Goal: Transaction & Acquisition: Subscribe to service/newsletter

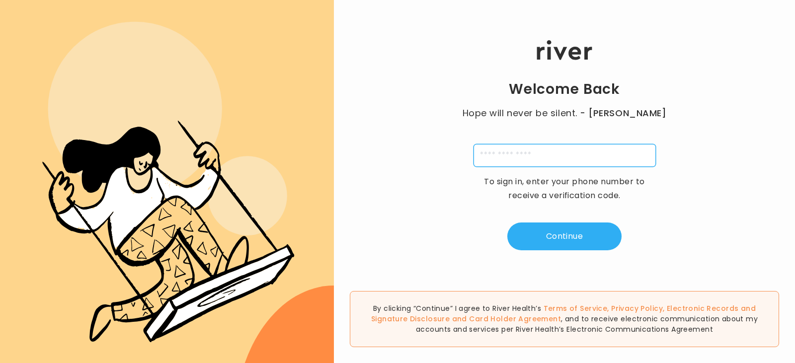
click at [539, 155] on input "tel" at bounding box center [565, 155] width 182 height 23
type input "**********"
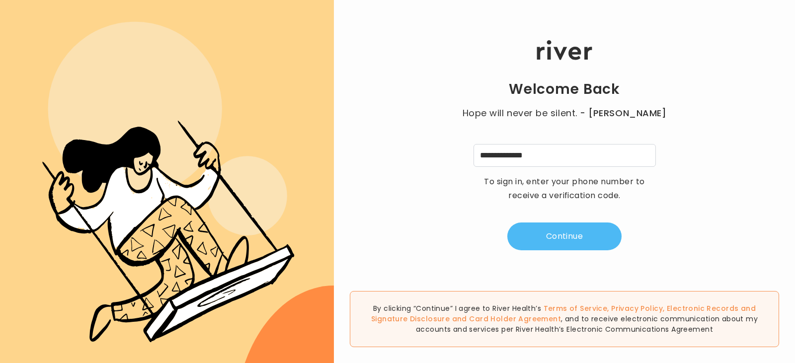
click at [576, 237] on button "Continue" at bounding box center [564, 237] width 114 height 28
type input "*"
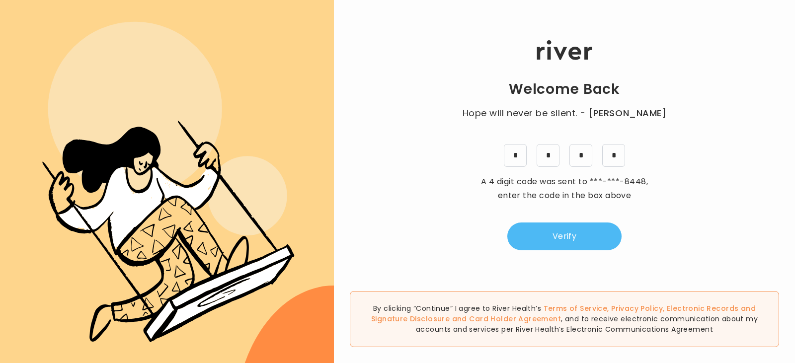
click at [581, 234] on button "Verify" at bounding box center [564, 237] width 114 height 28
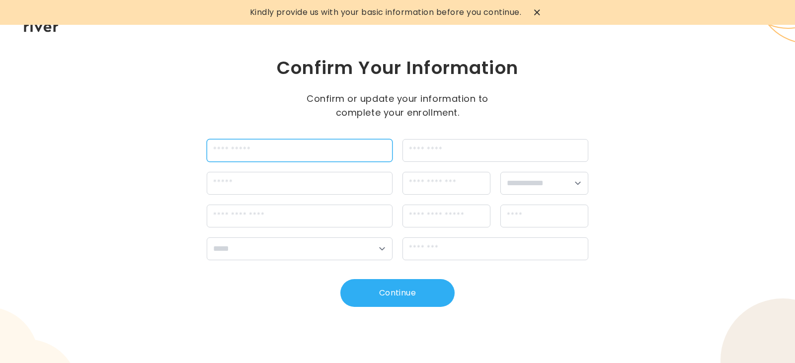
click at [254, 148] on input "firstName" at bounding box center [300, 150] width 186 height 23
type input "*"
type input "********"
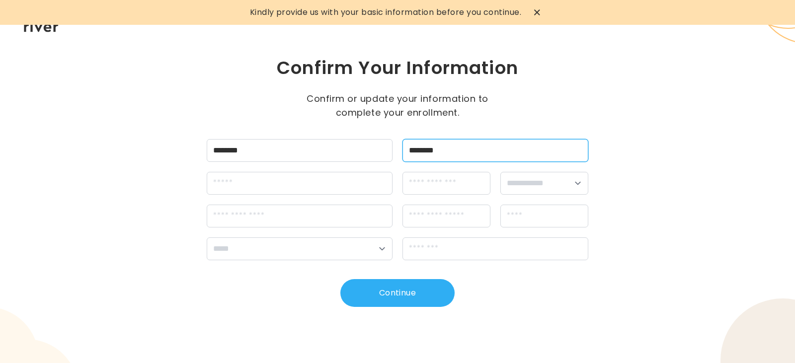
type input "********"
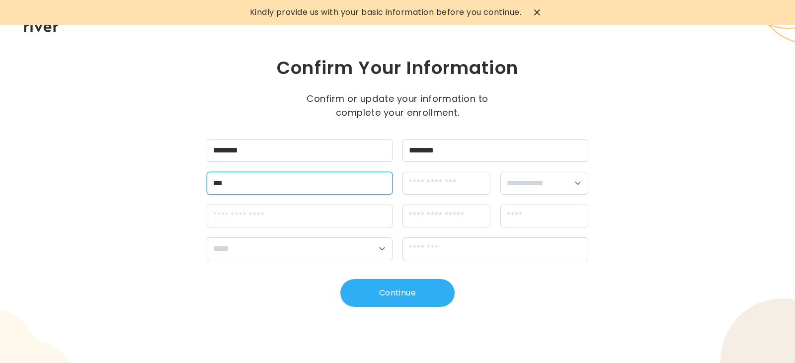
type input "**********"
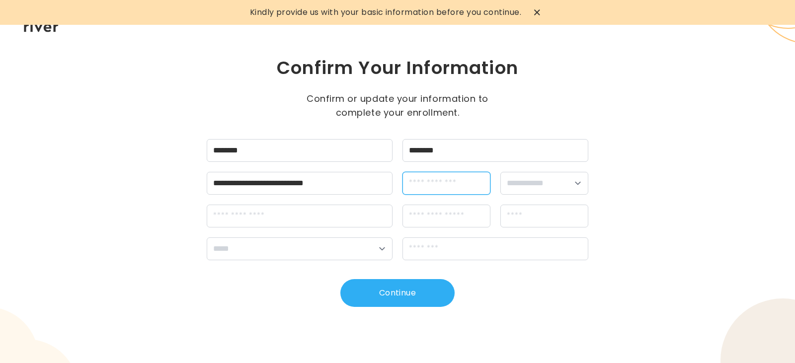
click at [439, 185] on input "dateOfBirth" at bounding box center [447, 183] width 88 height 23
type input "**********"
click at [584, 189] on select "**********" at bounding box center [544, 183] width 88 height 23
select select "******"
click at [500, 172] on select "**********" at bounding box center [544, 183] width 88 height 23
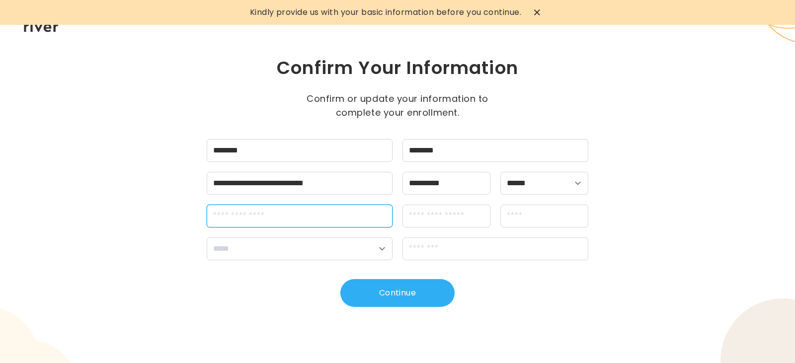
click at [280, 219] on input "streetAddress" at bounding box center [300, 216] width 186 height 23
type input "**********"
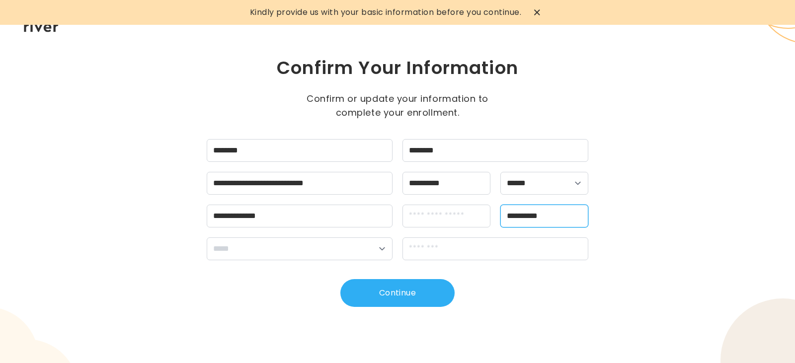
type input "**********"
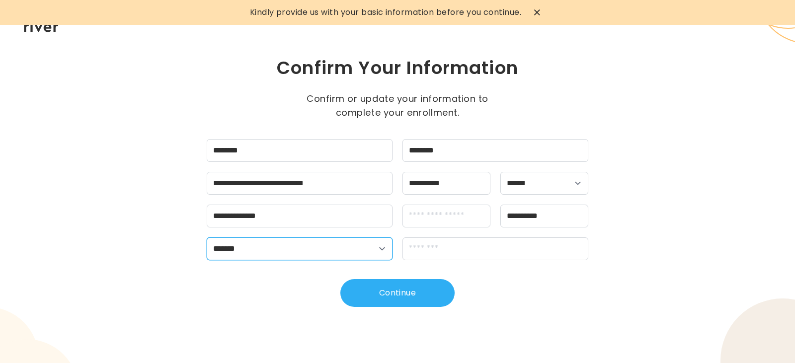
select select "**"
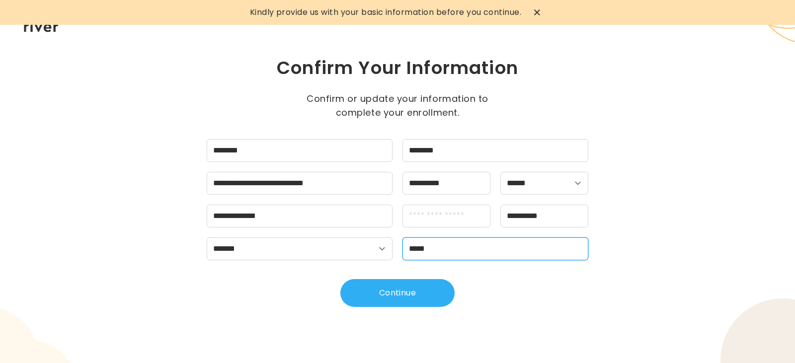
type input "*****"
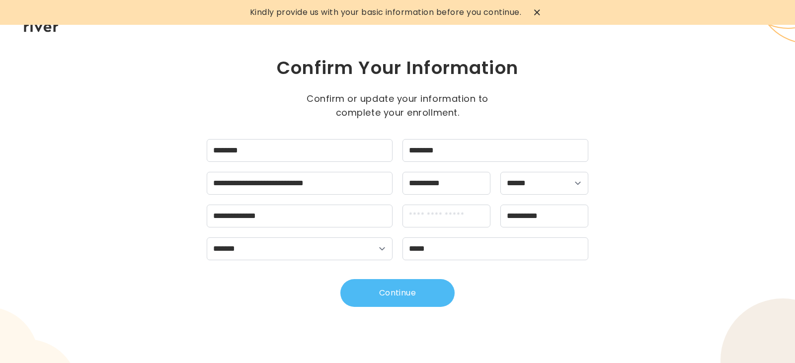
click at [384, 291] on button "Continue" at bounding box center [397, 293] width 114 height 28
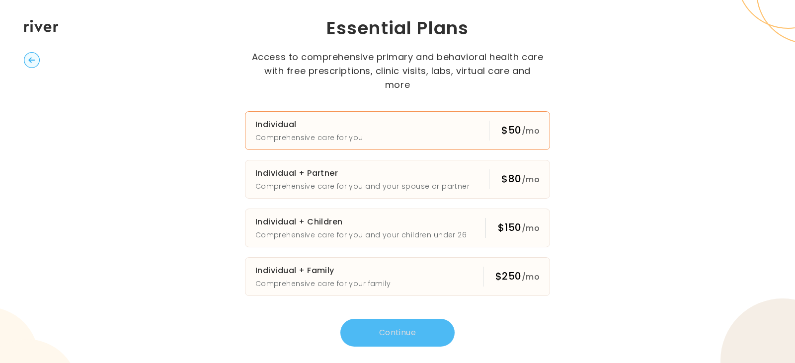
click at [468, 119] on button "Individual Comprehensive care for you $50 /mo" at bounding box center [397, 130] width 305 height 39
click at [397, 321] on button "Continue" at bounding box center [397, 333] width 114 height 28
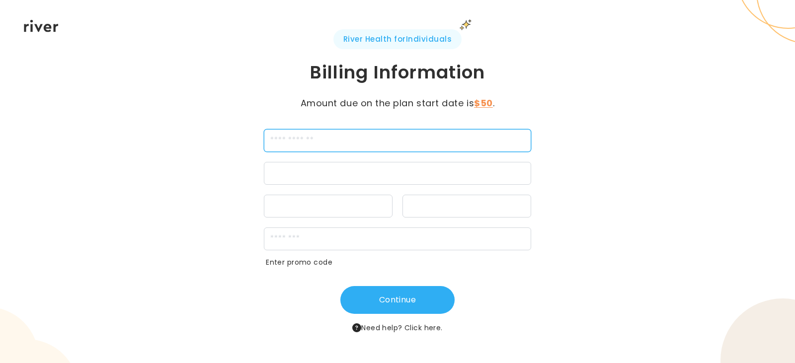
click at [322, 144] on input "cardName" at bounding box center [397, 140] width 267 height 23
click at [312, 136] on input "cardName" at bounding box center [397, 140] width 267 height 23
type input "**********"
drag, startPoint x: 380, startPoint y: 141, endPoint x: 111, endPoint y: 141, distance: 268.9
click at [112, 141] on div "**********" at bounding box center [397, 181] width 795 height 363
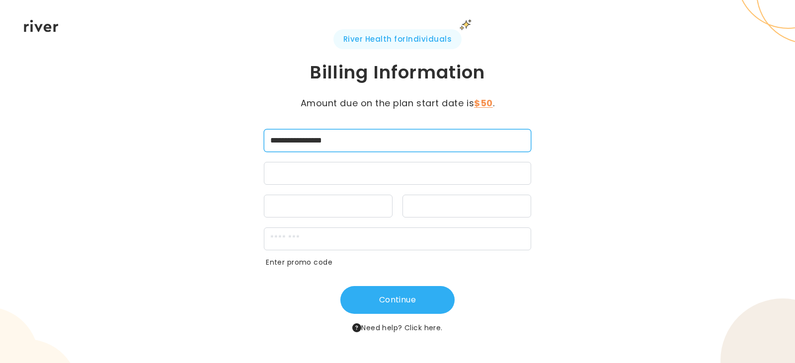
type input "**********"
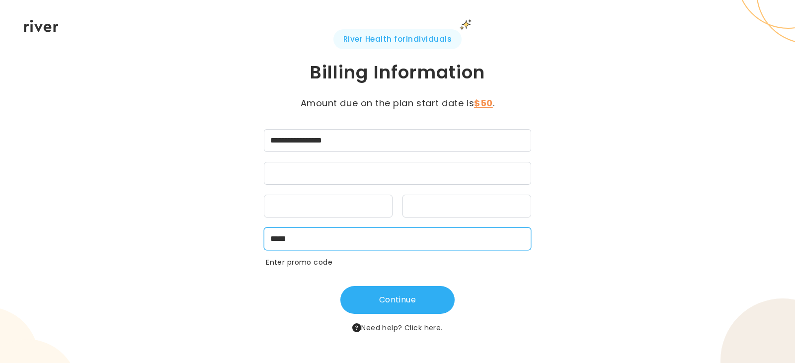
type input "*****"
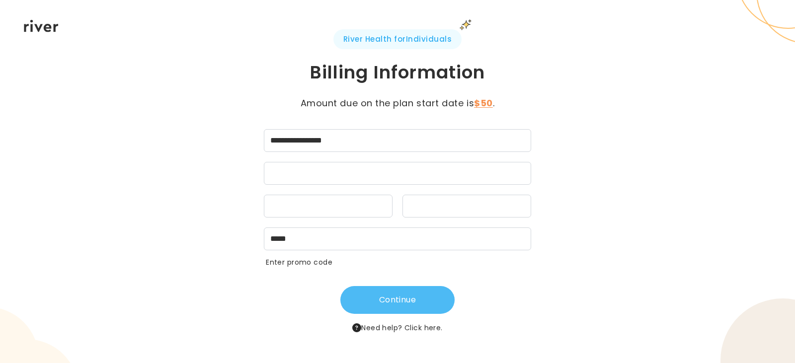
click at [398, 303] on button "Continue" at bounding box center [397, 300] width 114 height 28
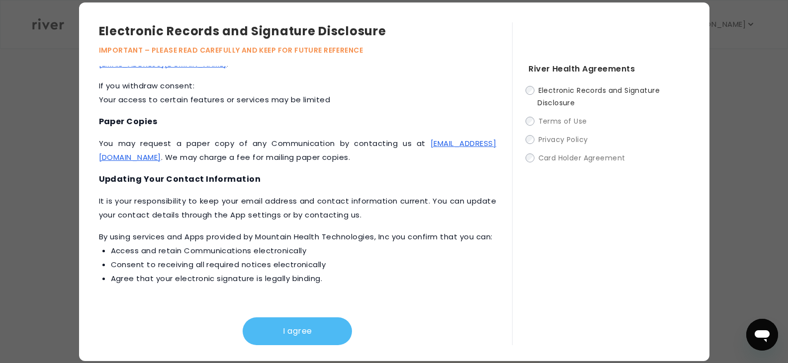
scroll to position [199, 0]
click at [301, 335] on button "I agree" at bounding box center [297, 332] width 109 height 28
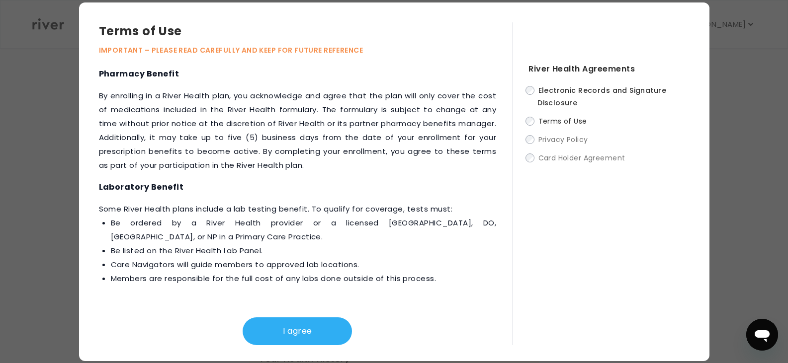
scroll to position [248, 0]
click at [290, 332] on button "I agree" at bounding box center [297, 332] width 109 height 28
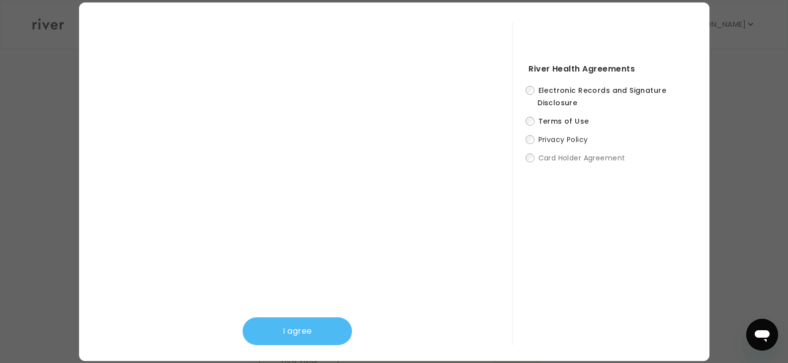
click at [299, 331] on button "I agree" at bounding box center [297, 332] width 109 height 28
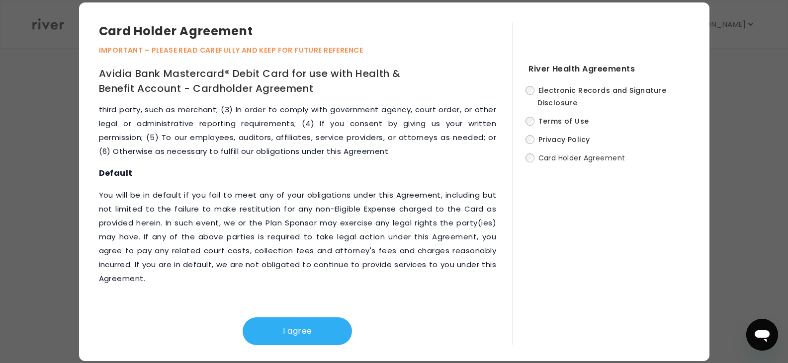
scroll to position [298, 0]
click at [301, 329] on button "I agree" at bounding box center [297, 332] width 109 height 28
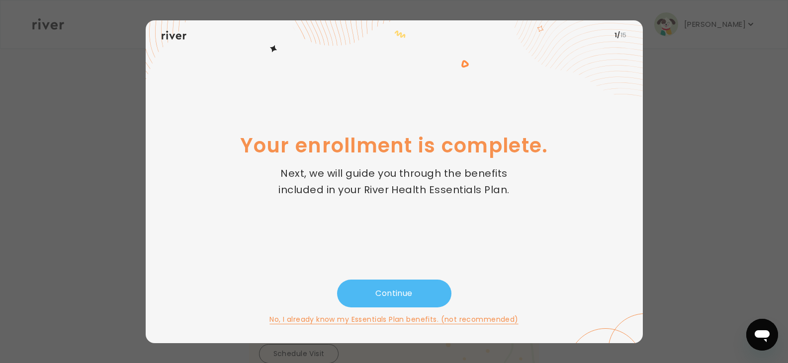
click at [383, 291] on button "Continue" at bounding box center [394, 294] width 114 height 28
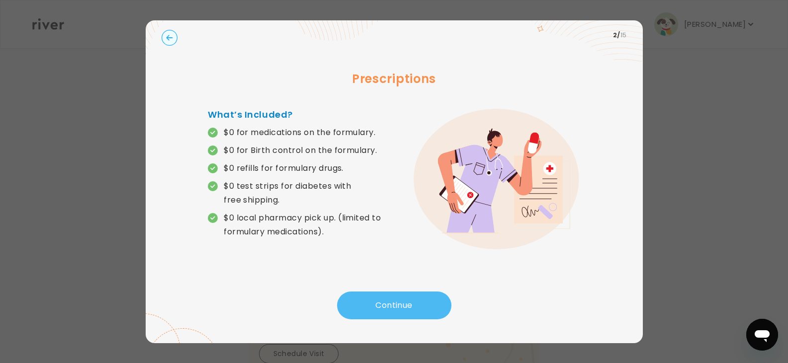
click at [399, 304] on button "Continue" at bounding box center [394, 306] width 114 height 28
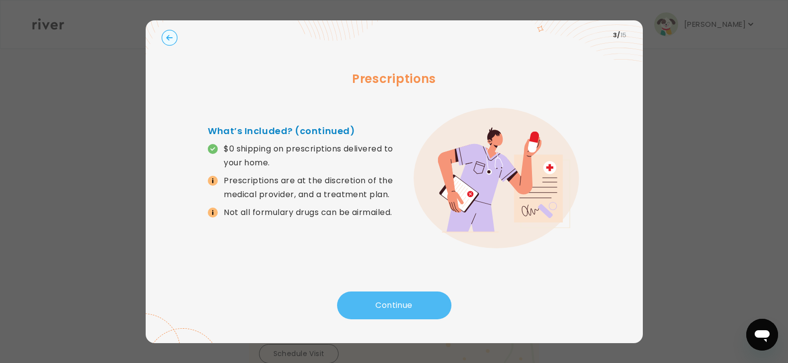
click at [384, 305] on button "Continue" at bounding box center [394, 306] width 114 height 28
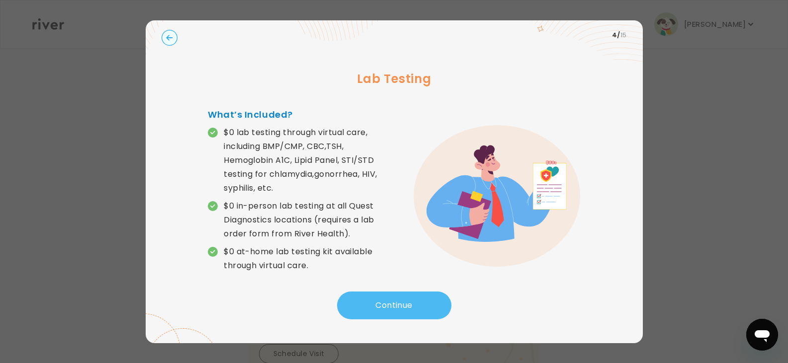
click at [384, 305] on button "Continue" at bounding box center [394, 306] width 114 height 28
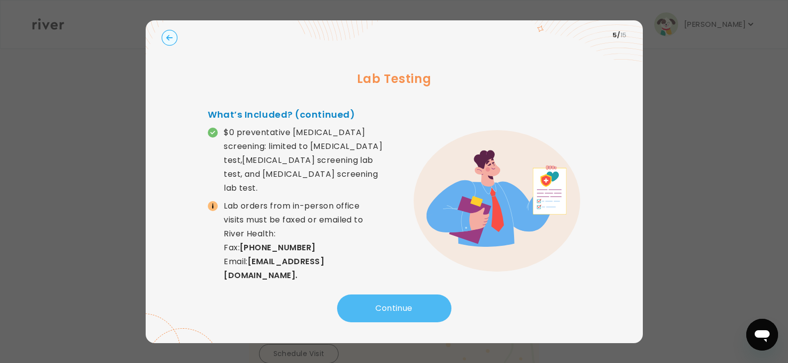
click at [383, 305] on button "Continue" at bounding box center [394, 309] width 114 height 28
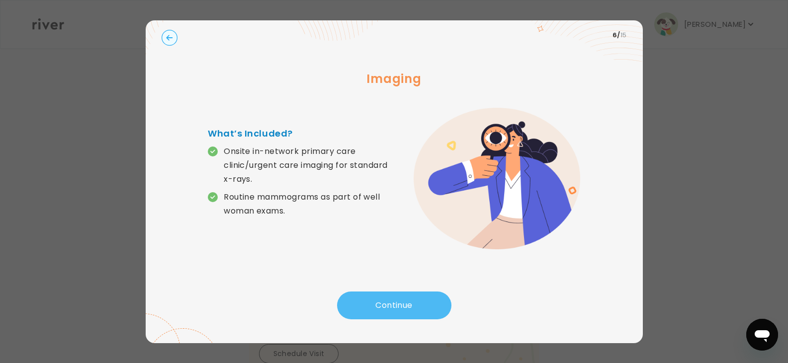
click at [380, 305] on button "Continue" at bounding box center [394, 306] width 114 height 28
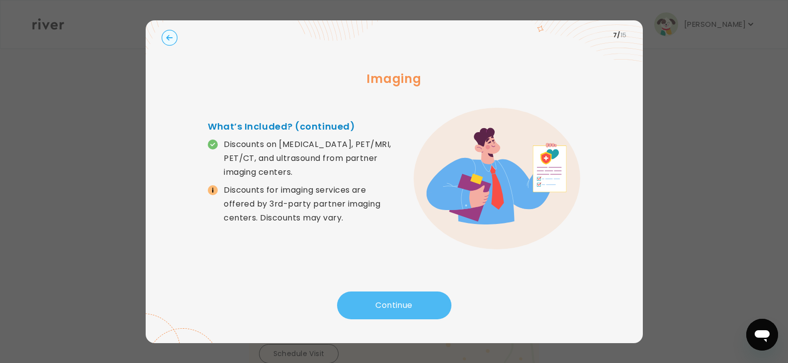
click at [375, 303] on button "Continue" at bounding box center [394, 306] width 114 height 28
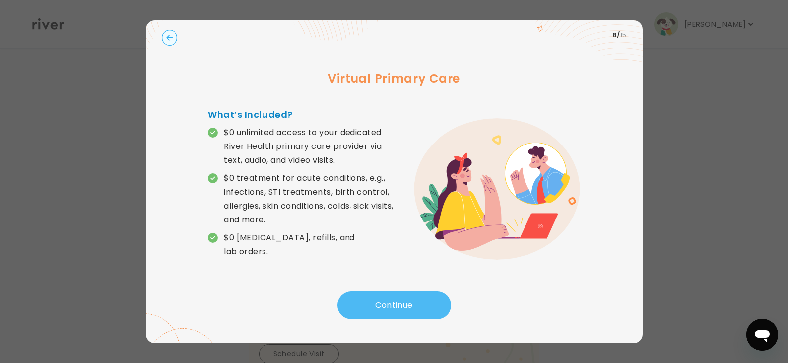
click at [375, 303] on button "Continue" at bounding box center [394, 306] width 114 height 28
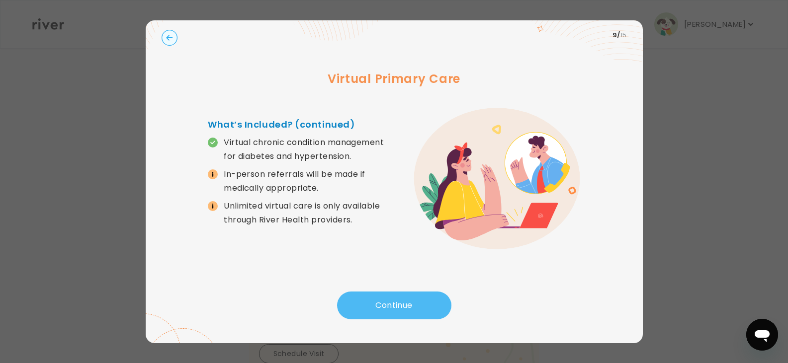
click at [374, 301] on button "Continue" at bounding box center [394, 306] width 114 height 28
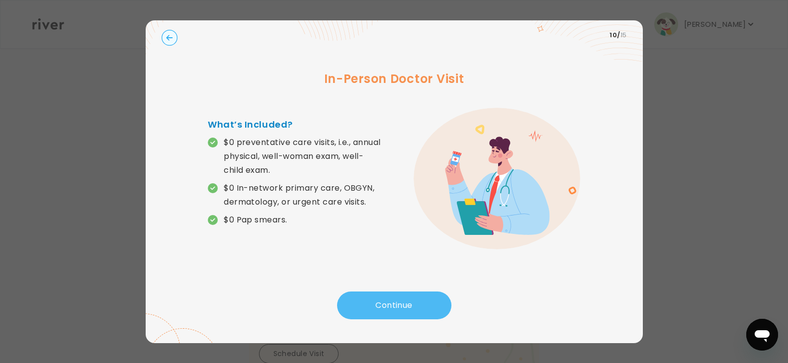
click at [375, 309] on button "Continue" at bounding box center [394, 306] width 114 height 28
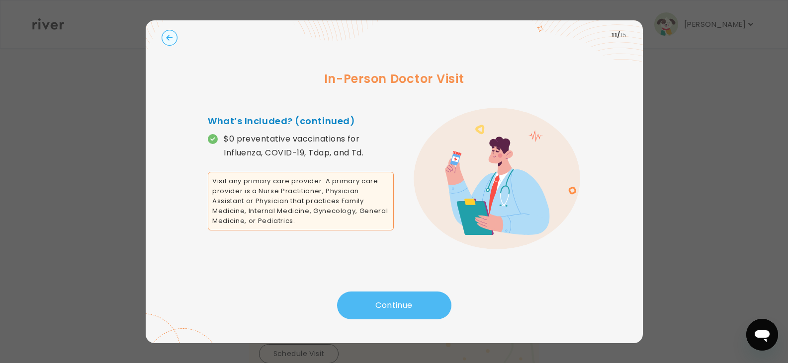
click at [396, 302] on button "Continue" at bounding box center [394, 306] width 114 height 28
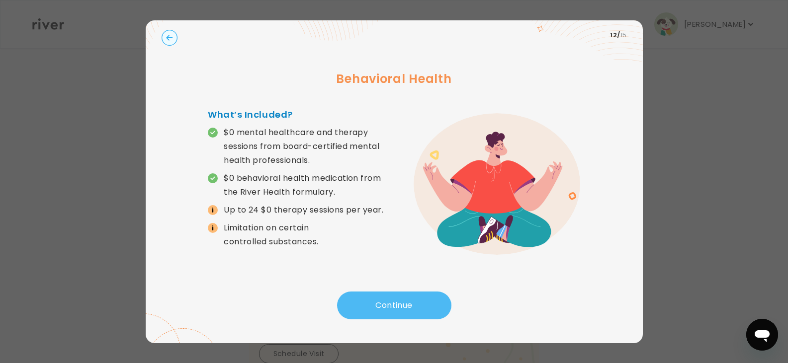
click at [398, 307] on button "Continue" at bounding box center [394, 306] width 114 height 28
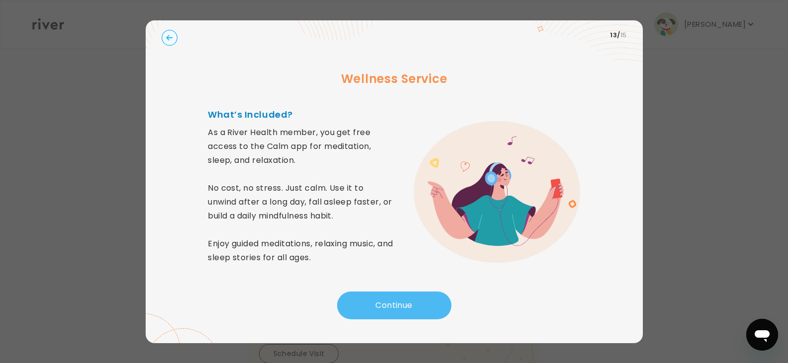
click at [378, 303] on button "Continue" at bounding box center [394, 306] width 114 height 28
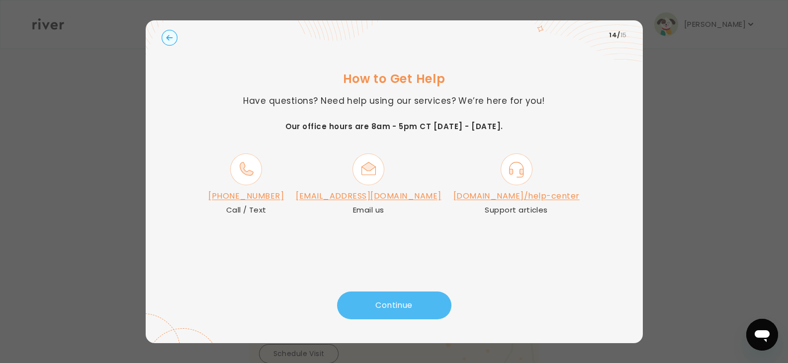
click at [391, 305] on button "Continue" at bounding box center [394, 306] width 114 height 28
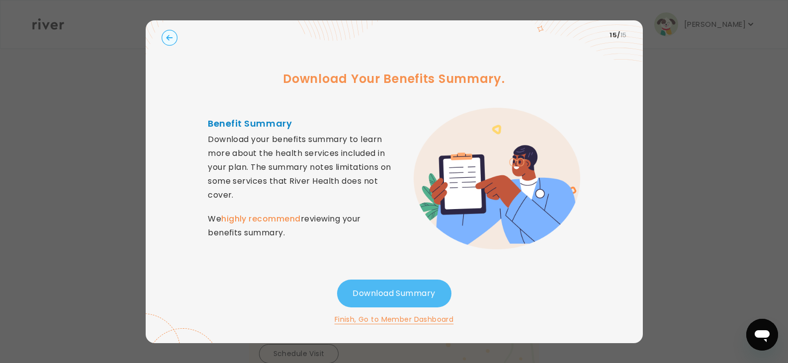
click at [379, 294] on button "Download Summary" at bounding box center [394, 294] width 114 height 28
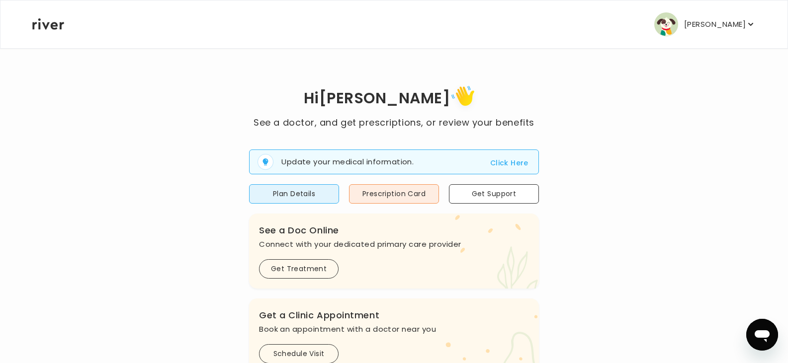
click at [505, 164] on button "Click Here" at bounding box center [509, 163] width 38 height 12
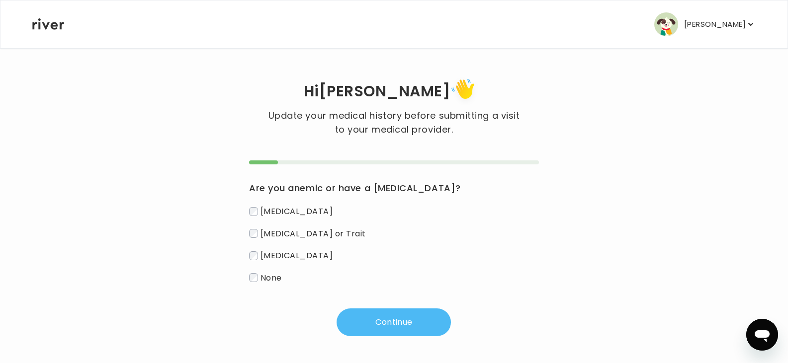
click at [399, 319] on button "Continue" at bounding box center [393, 323] width 114 height 28
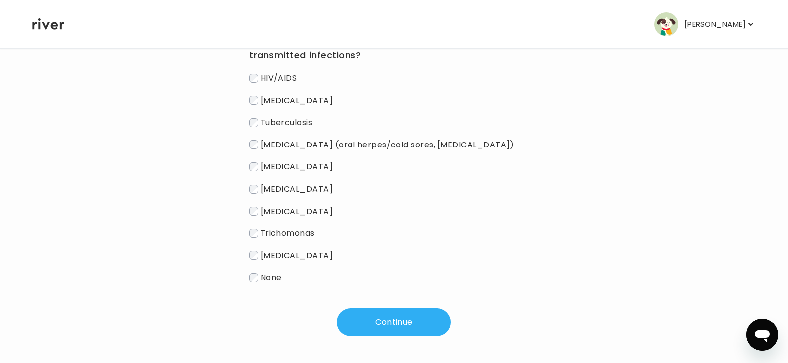
scroll to position [150, 0]
click at [402, 322] on button "Continue" at bounding box center [393, 322] width 114 height 28
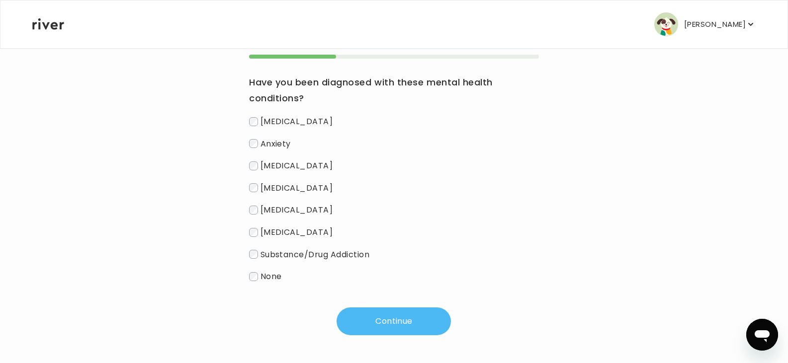
click at [418, 328] on button "Continue" at bounding box center [393, 322] width 114 height 28
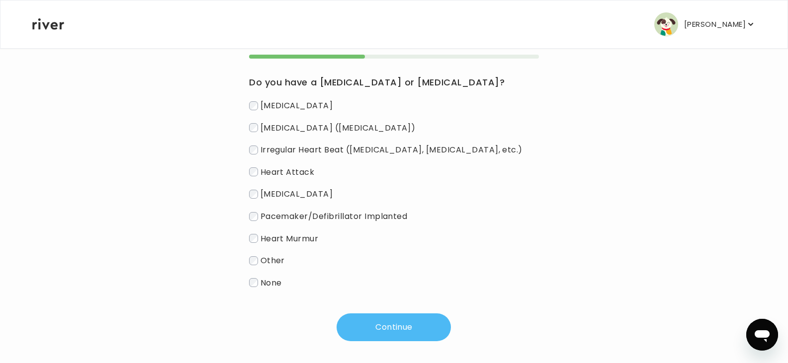
click at [400, 327] on button "Continue" at bounding box center [393, 328] width 114 height 28
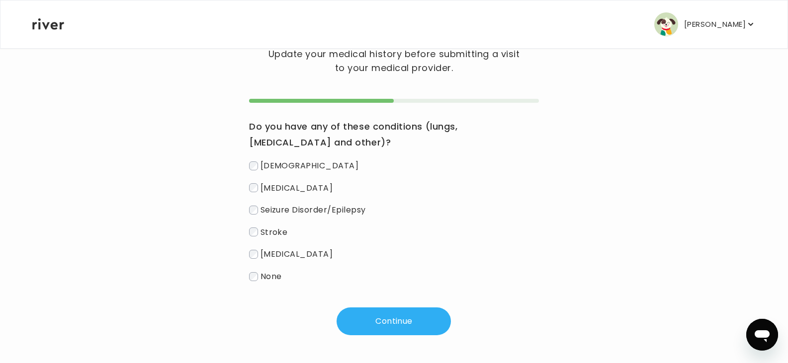
click at [382, 319] on button "Continue" at bounding box center [393, 322] width 114 height 28
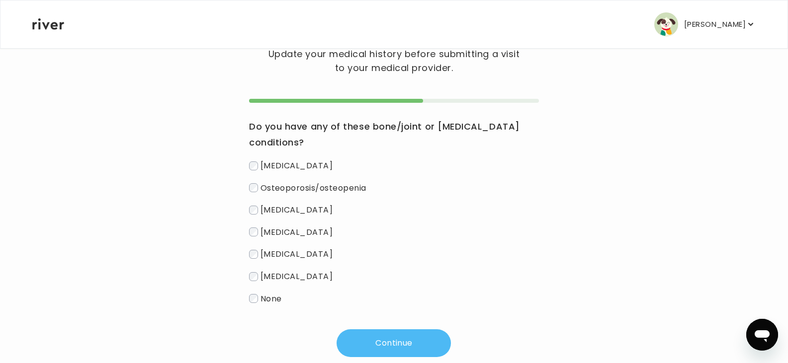
click at [404, 345] on button "Continue" at bounding box center [393, 343] width 114 height 28
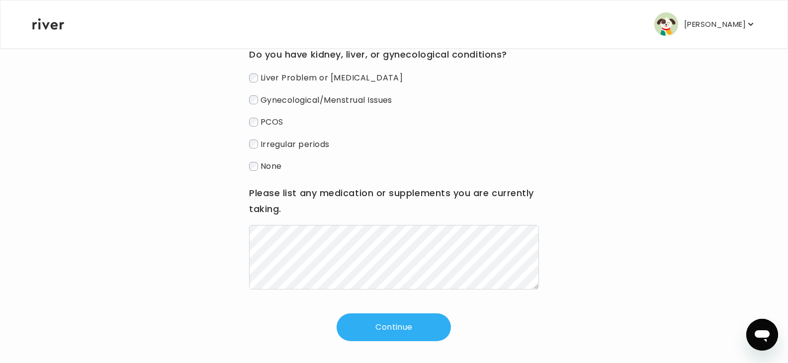
scroll to position [140, 0]
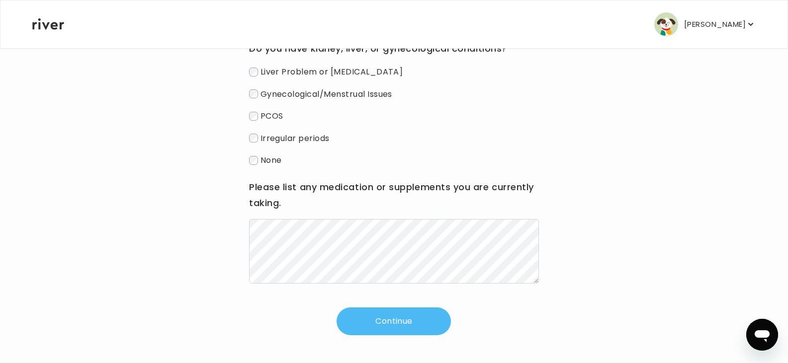
click at [411, 318] on button "Continue" at bounding box center [393, 322] width 114 height 28
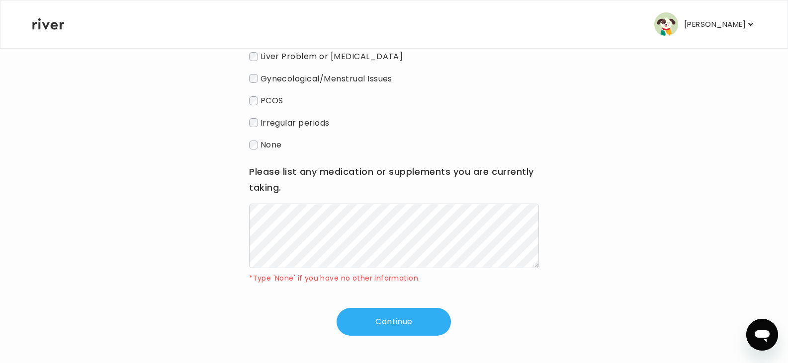
scroll to position [156, 0]
click at [400, 317] on button "Continue" at bounding box center [393, 322] width 114 height 28
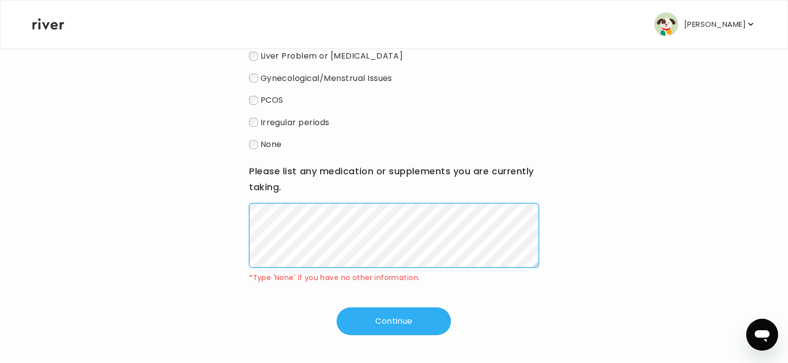
scroll to position [140, 0]
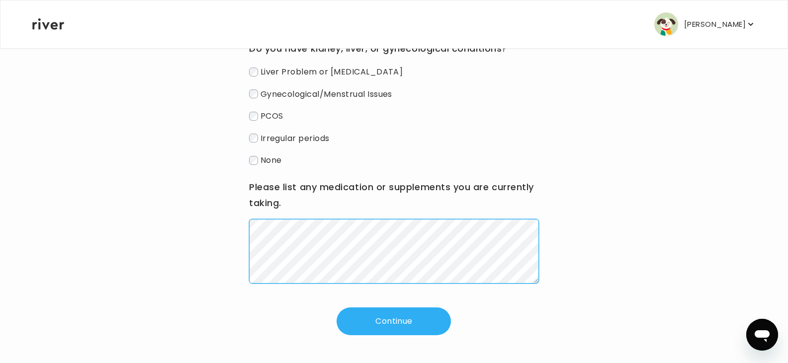
click at [201, 234] on div "Hi [PERSON_NAME] Update your medical history before submitting a visit to your …" at bounding box center [394, 136] width 724 height 400
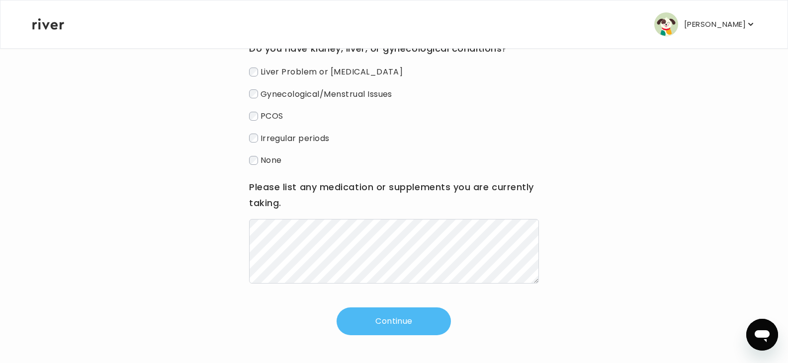
click at [409, 320] on button "Continue" at bounding box center [393, 322] width 114 height 28
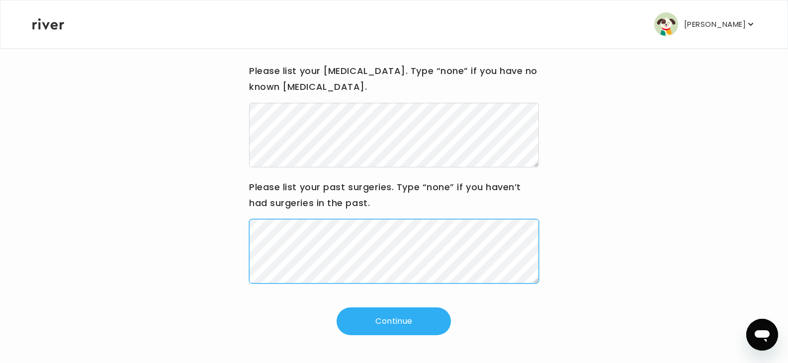
scroll to position [28, 0]
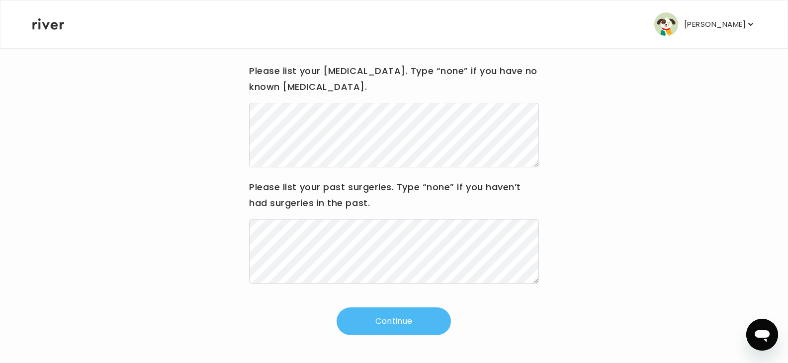
click at [385, 324] on button "Continue" at bounding box center [393, 322] width 114 height 28
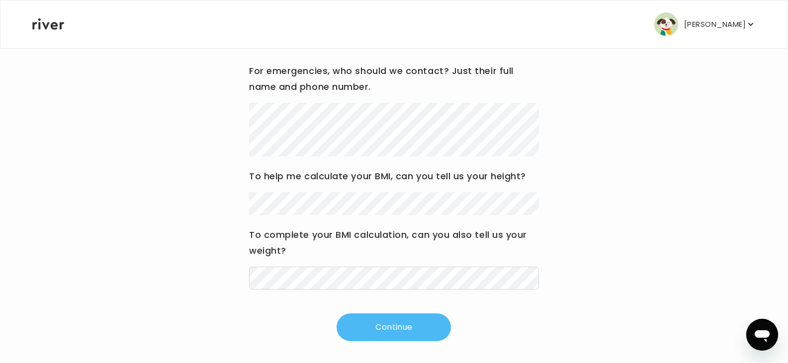
click at [405, 329] on button "Continue" at bounding box center [393, 328] width 114 height 28
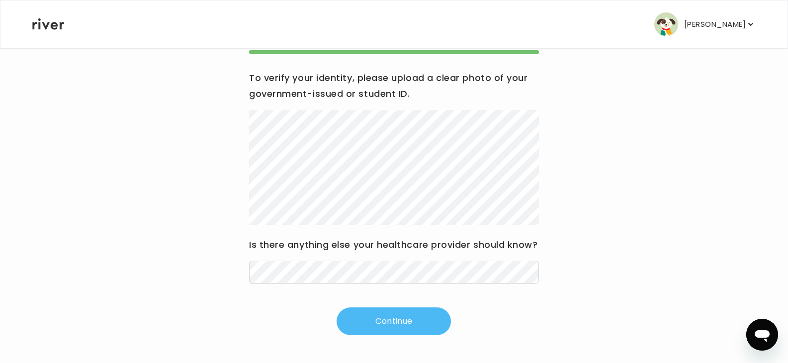
click at [393, 333] on button "Continue" at bounding box center [393, 322] width 114 height 28
click at [401, 331] on button "Continue" at bounding box center [393, 322] width 114 height 28
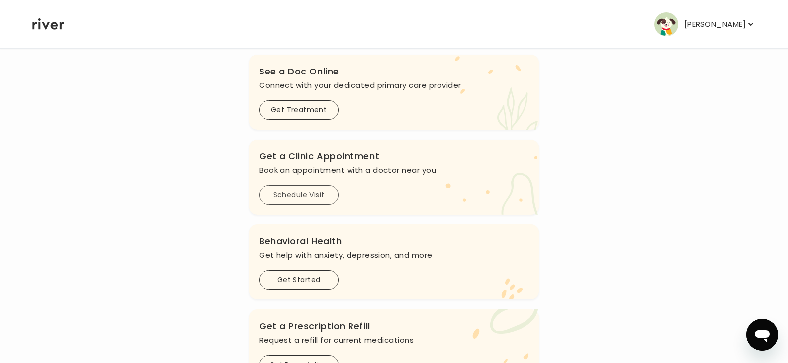
click at [290, 195] on button "Schedule Visit" at bounding box center [299, 194] width 80 height 19
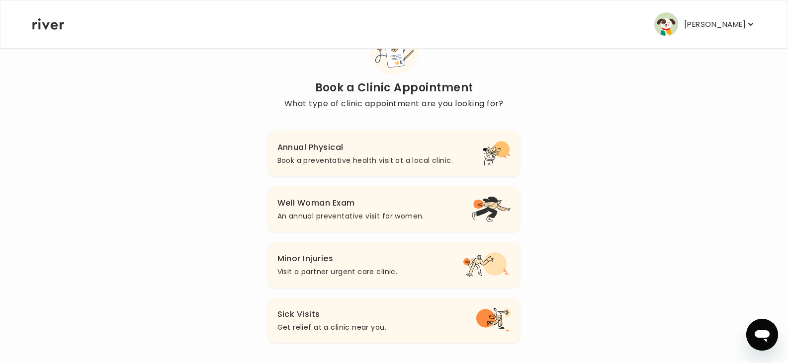
scroll to position [50, 0]
click at [324, 153] on h3 "Annual Physical" at bounding box center [364, 148] width 175 height 14
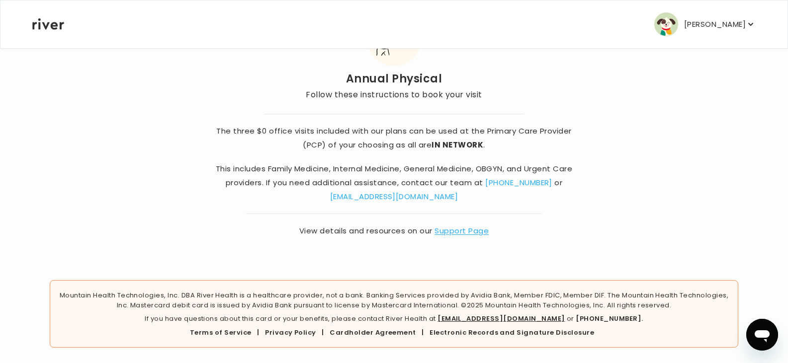
scroll to position [70, 0]
click at [457, 232] on link "Support Page" at bounding box center [461, 230] width 54 height 10
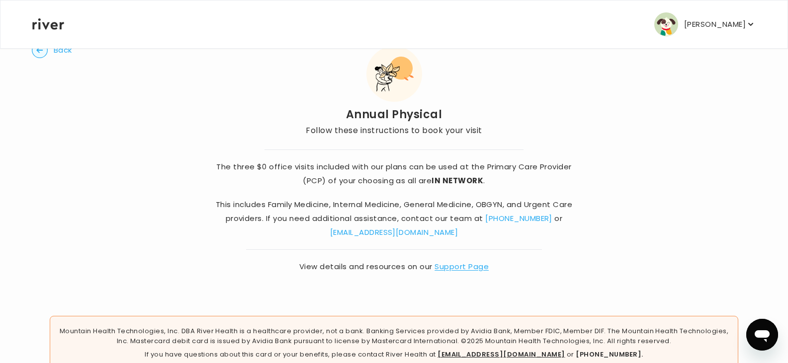
scroll to position [0, 0]
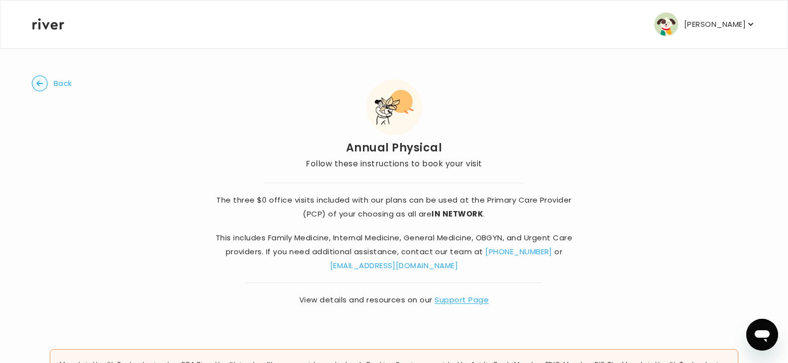
click at [52, 83] on button "Back" at bounding box center [52, 84] width 40 height 16
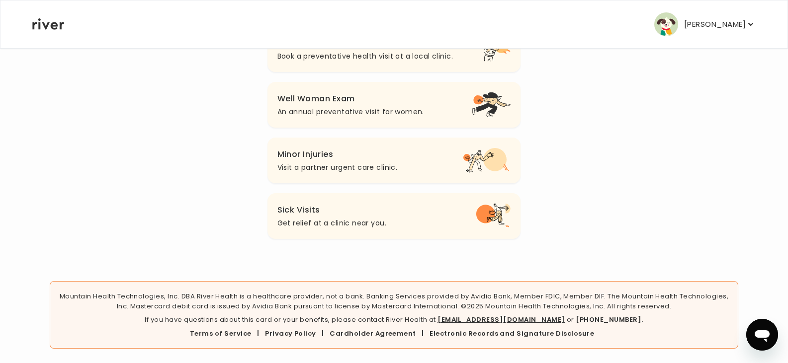
scroll to position [156, 0]
click at [361, 332] on link "Cardholder Agreement" at bounding box center [372, 332] width 86 height 9
click at [484, 330] on link "Electronic Records and Signature Disclosure" at bounding box center [511, 332] width 164 height 9
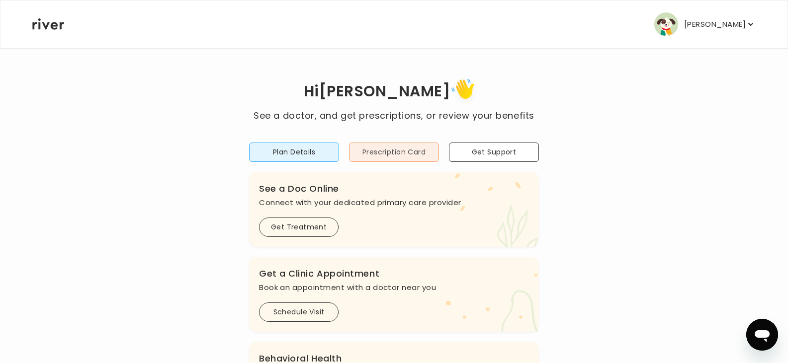
click at [415, 152] on button "Prescription Card" at bounding box center [394, 152] width 90 height 19
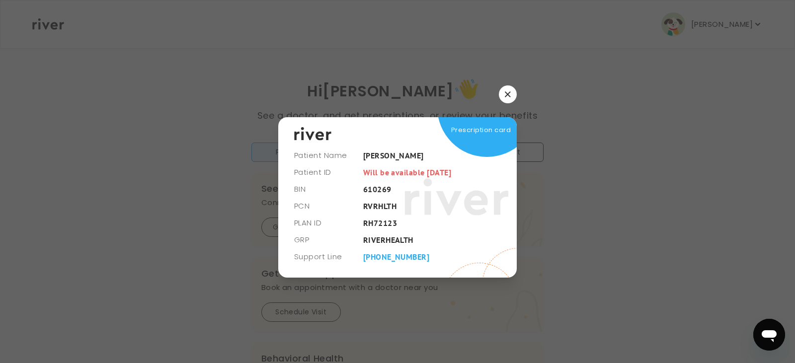
click at [330, 101] on div at bounding box center [397, 94] width 239 height 18
click at [512, 96] on button "button" at bounding box center [508, 94] width 18 height 18
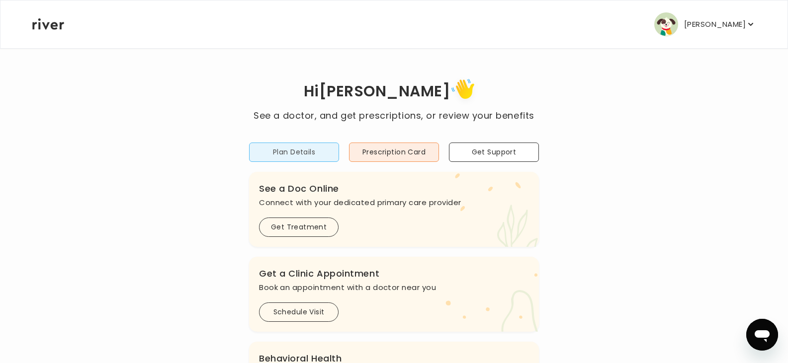
click at [291, 154] on button "Plan Details" at bounding box center [294, 152] width 90 height 19
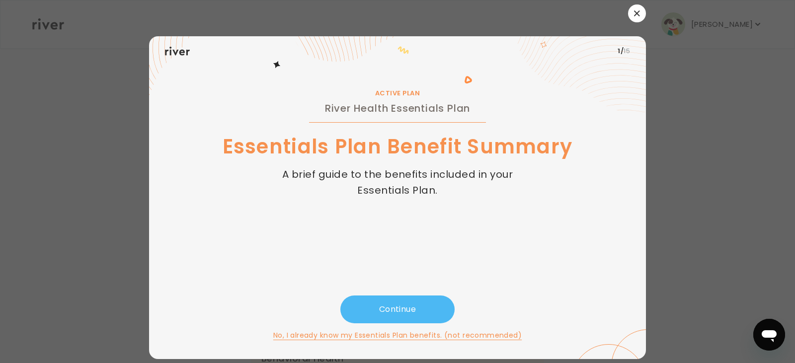
click at [407, 311] on button "Continue" at bounding box center [397, 310] width 114 height 28
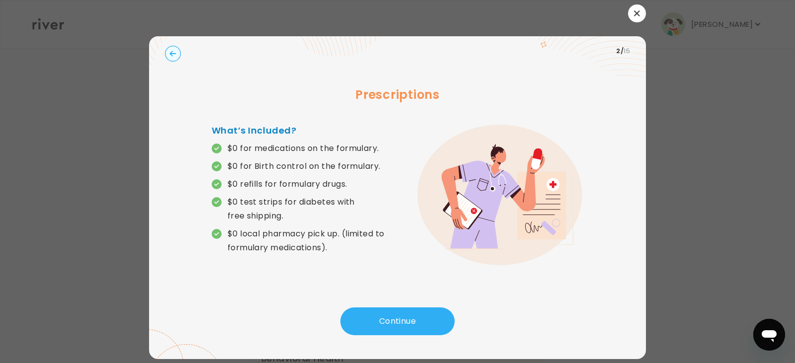
click at [173, 49] on circle "button" at bounding box center [172, 53] width 15 height 15
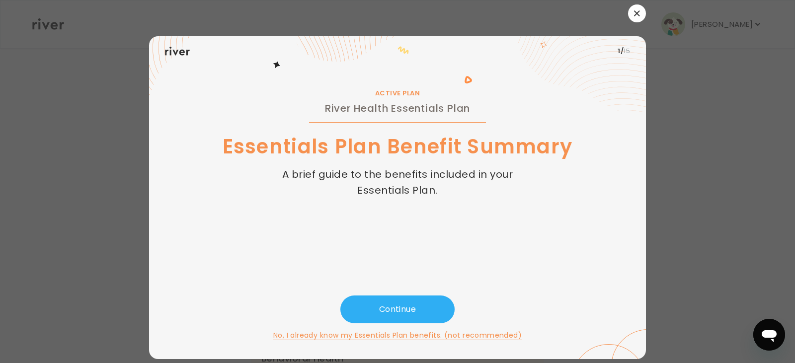
click at [102, 93] on div at bounding box center [397, 181] width 795 height 363
click at [634, 12] on icon "button" at bounding box center [637, 13] width 6 height 6
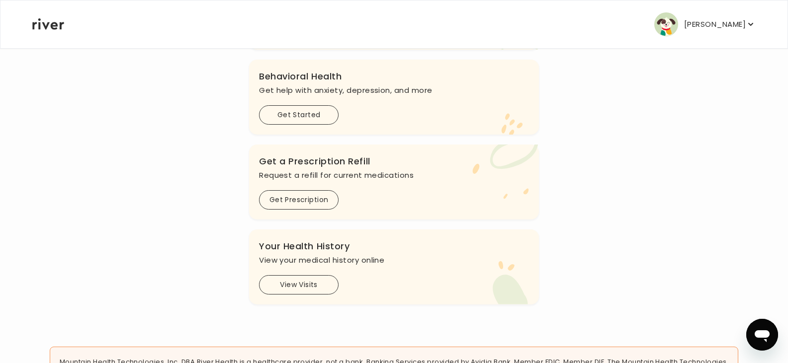
scroll to position [298, 0]
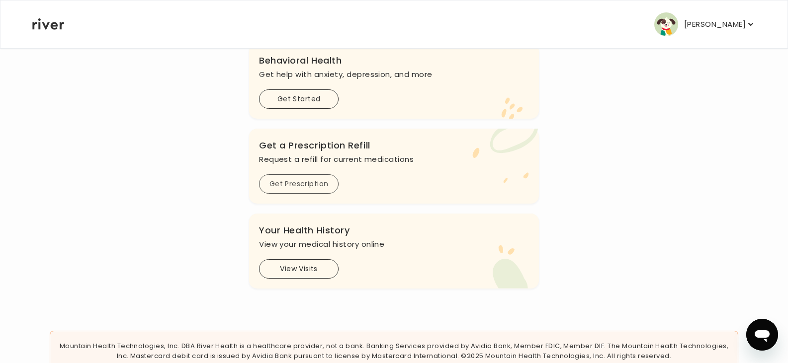
click at [293, 181] on button "Get Prescription" at bounding box center [299, 183] width 80 height 19
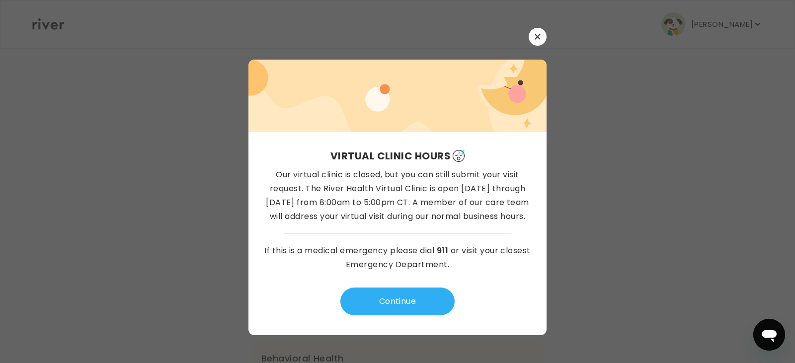
click at [538, 37] on icon "button" at bounding box center [537, 36] width 5 height 5
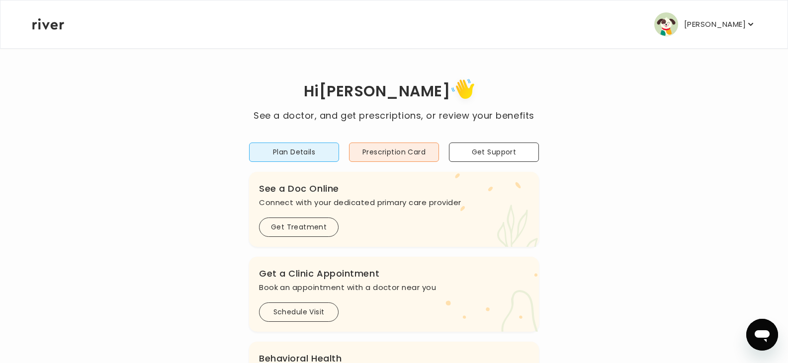
click at [718, 26] on p "[PERSON_NAME]" at bounding box center [715, 24] width 62 height 14
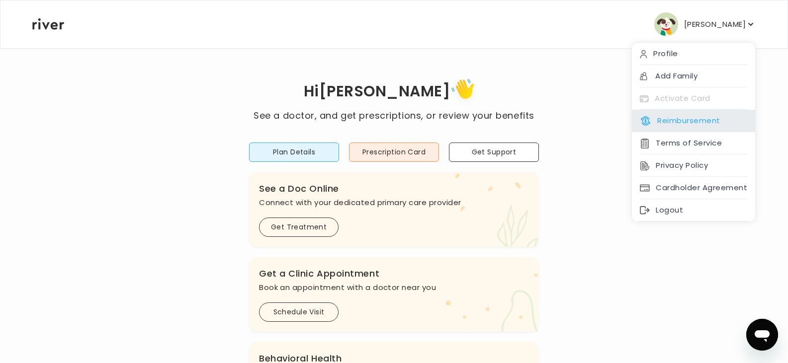
click at [670, 122] on button "Reimbursement" at bounding box center [680, 121] width 80 height 14
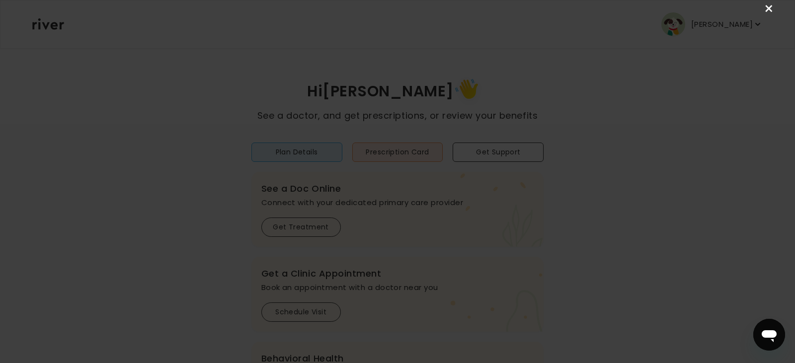
click at [766, 8] on link "×" at bounding box center [769, 9] width 12 height 12
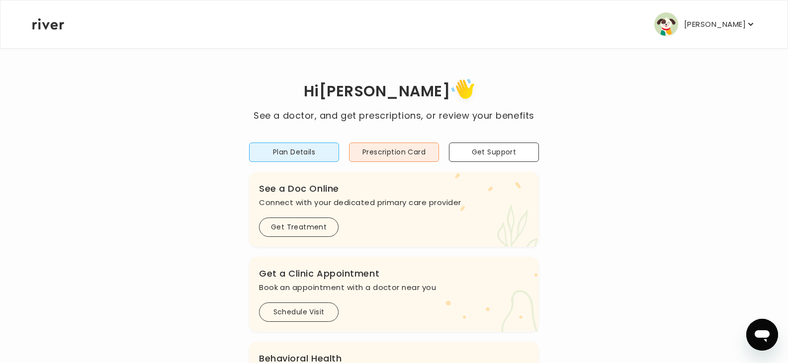
click at [736, 28] on p "[PERSON_NAME]" at bounding box center [715, 24] width 62 height 14
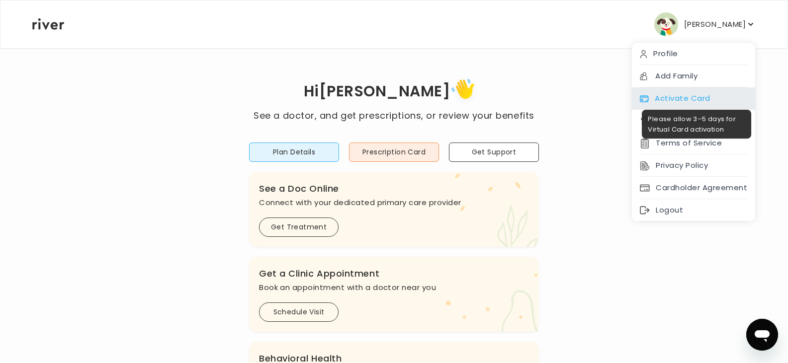
click at [675, 98] on div "Activate Card" at bounding box center [693, 98] width 123 height 22
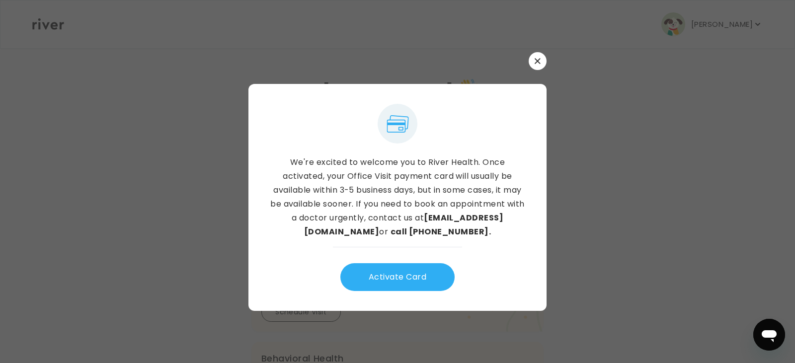
click at [532, 61] on button "button" at bounding box center [538, 61] width 18 height 18
